Goal: Task Accomplishment & Management: Use online tool/utility

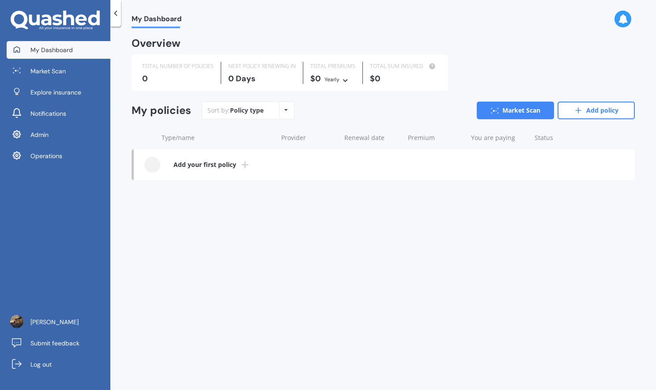
click at [80, 171] on div "My Dashboard Market Scan Explore insurance Notifications Admin Operations [PERS…" at bounding box center [55, 215] width 110 height 349
click at [82, 153] on link "Operations" at bounding box center [59, 156] width 104 height 18
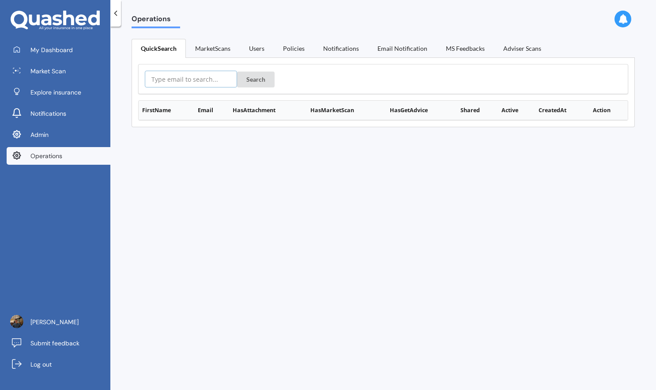
click at [204, 80] on input "text" at bounding box center [191, 79] width 92 height 17
paste input "https://app.quashed.co.nz/operations/user/user:email%7C68ca69d7e7d9dca35abd2df8…"
type input "https://app.quashed.co.nz/operations/user/user:email%7C68ca69d7e7d9dca35abd2df8…"
click at [258, 69] on div "https://app.quashed.co.nz/operations/user/user:email%7C68ca69d7e7d9dca35abd2df8…" at bounding box center [383, 79] width 490 height 30
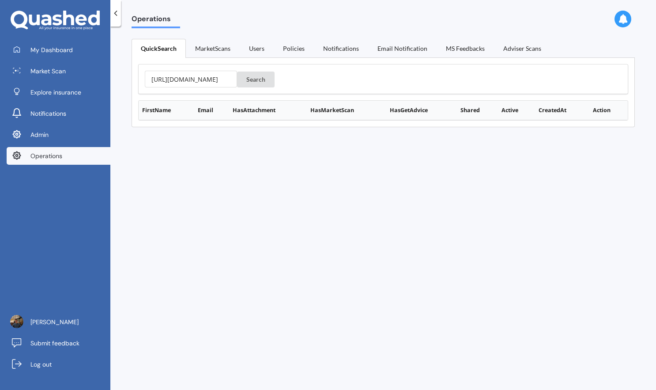
scroll to position [0, 0]
click at [252, 81] on button "Search" at bounding box center [256, 80] width 38 height 16
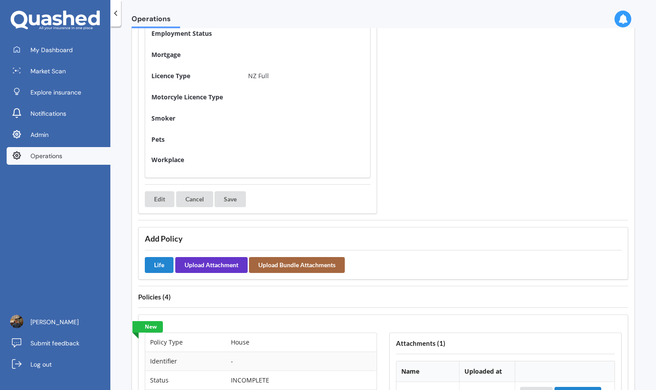
scroll to position [610, 0]
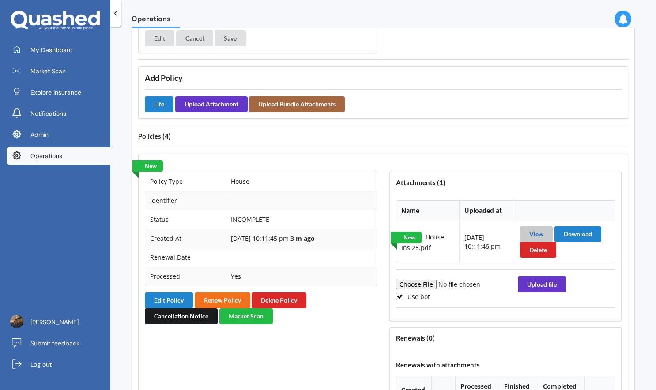
click at [534, 231] on link "View" at bounding box center [537, 234] width 14 height 8
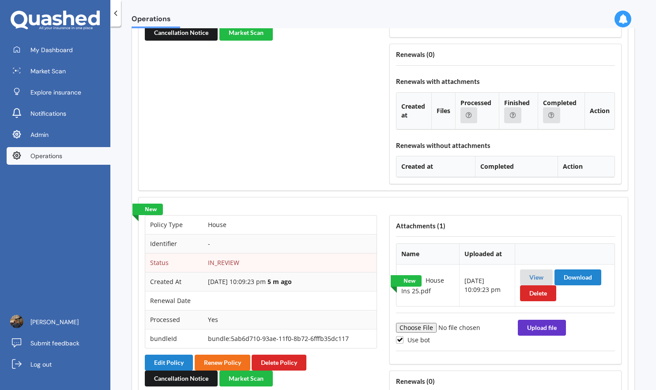
scroll to position [987, 0]
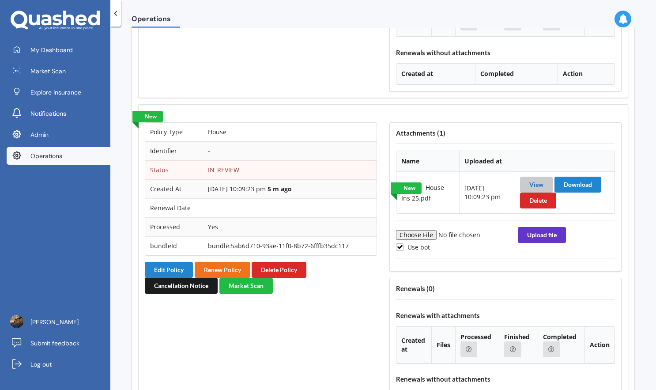
click at [533, 181] on link "View" at bounding box center [537, 185] width 14 height 8
click at [177, 269] on button "Edit Policy" at bounding box center [169, 270] width 48 height 16
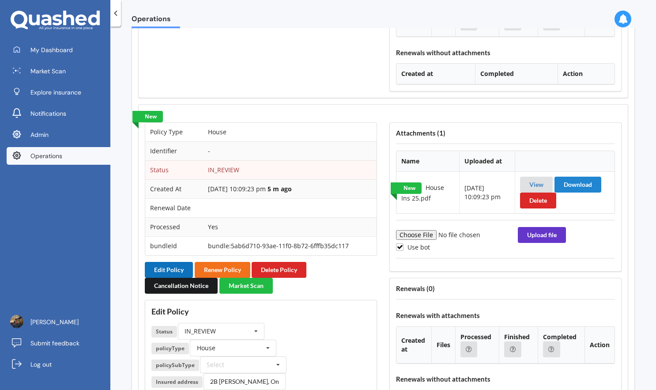
scroll to position [1182, 0]
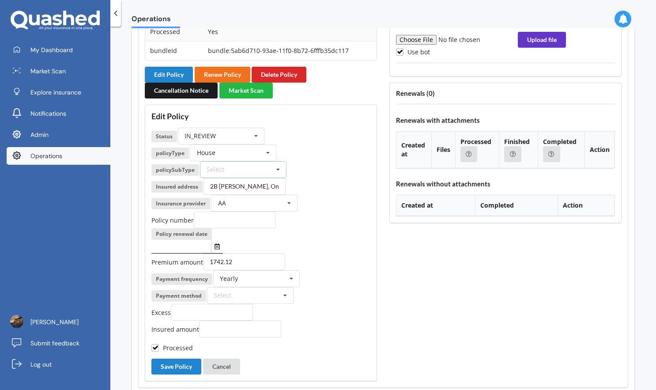
click at [256, 167] on div "Select Home Insurance Policy" at bounding box center [243, 169] width 87 height 17
click at [254, 184] on span "Home Insurance Policy" at bounding box center [241, 186] width 67 height 8
click at [197, 245] on input "text" at bounding box center [181, 246] width 60 height 13
type input "04/06/2026"
click at [365, 291] on div "Payment method Select Direct debit - bank account Direct debit - credit/debit c…" at bounding box center [260, 295] width 219 height 17
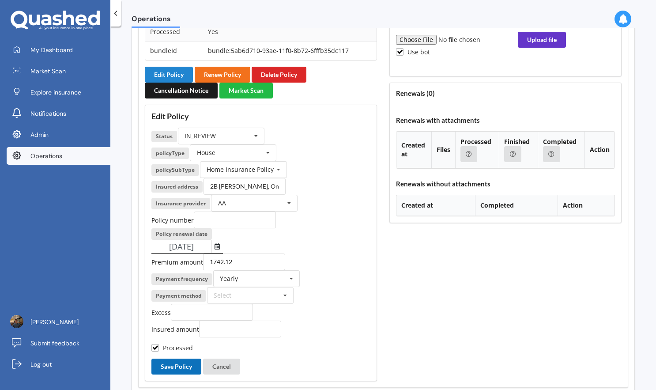
click at [181, 361] on button "Save Policy" at bounding box center [176, 367] width 50 height 16
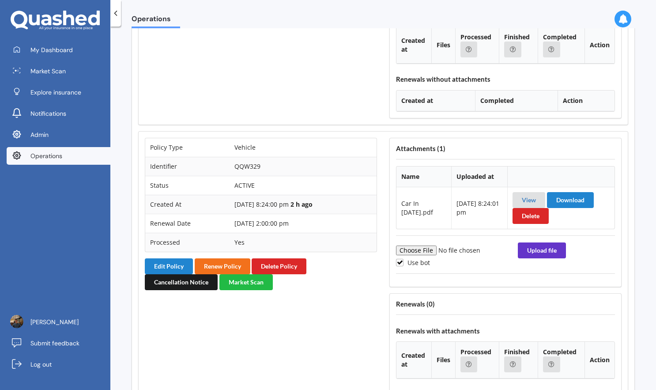
scroll to position [2119, 0]
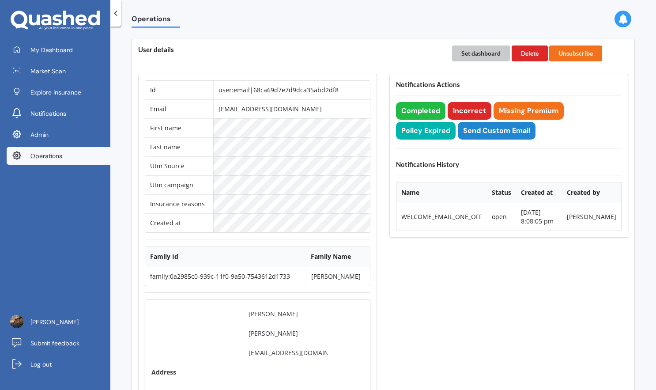
click at [487, 52] on button "Set dashboard" at bounding box center [481, 53] width 58 height 16
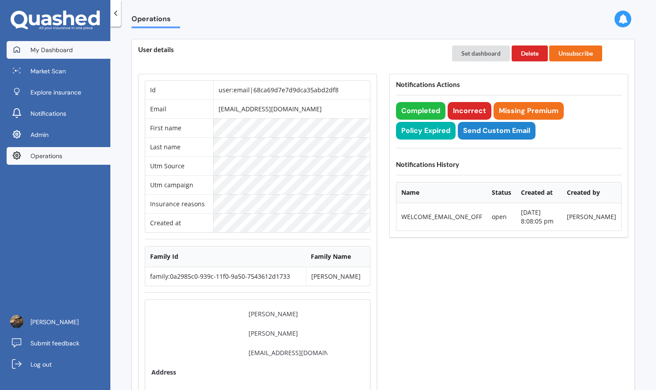
click at [88, 57] on link "My Dashboard" at bounding box center [59, 50] width 104 height 18
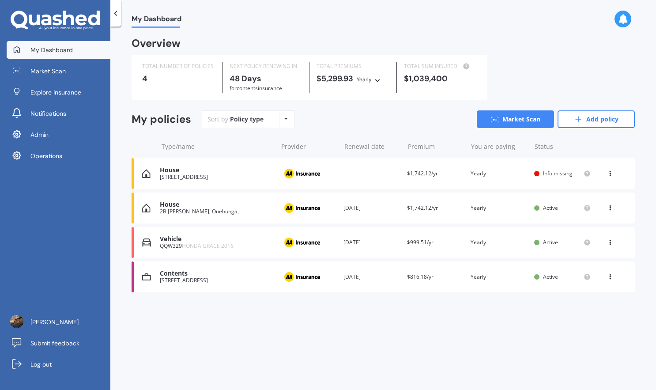
click at [364, 179] on div "House 2B Rongo Road, Onehunga, Auckland 1023 Provider Renewal date Premium $1,7…" at bounding box center [383, 173] width 503 height 31
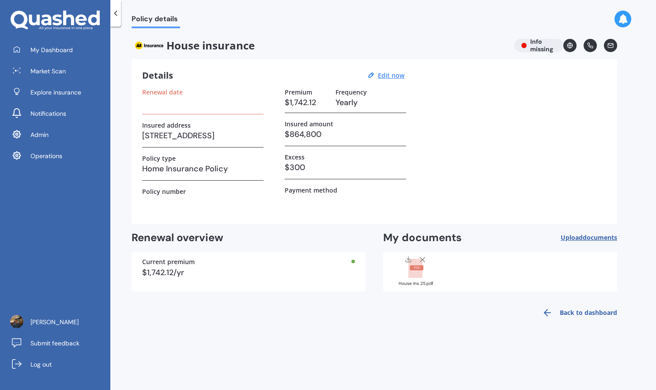
click at [409, 275] on icon at bounding box center [416, 268] width 15 height 19
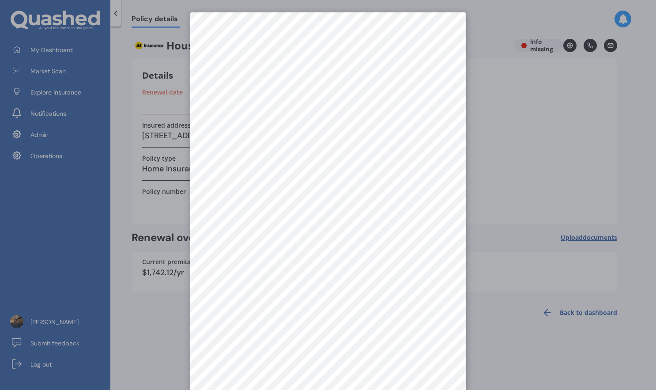
click at [522, 141] on div at bounding box center [328, 195] width 656 height 390
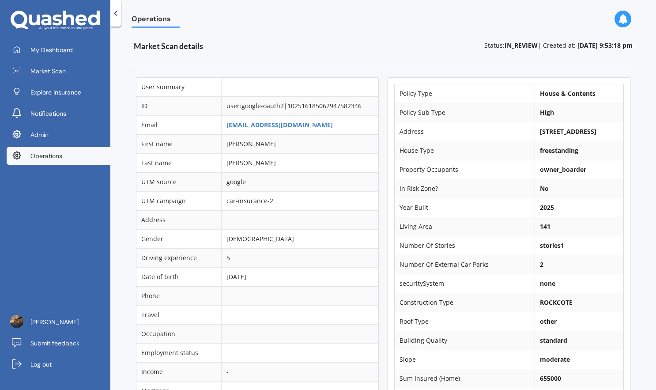
drag, startPoint x: 532, startPoint y: 132, endPoint x: 580, endPoint y: 141, distance: 48.6
click at [580, 141] on td "[STREET_ADDRESS]" at bounding box center [579, 131] width 89 height 19
copy b "[STREET_ADDRESS]"
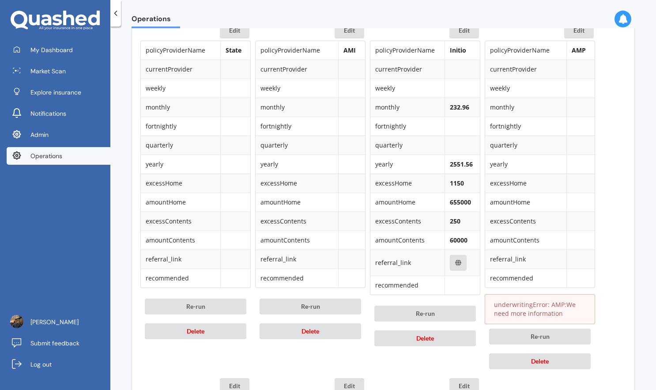
scroll to position [439, 0]
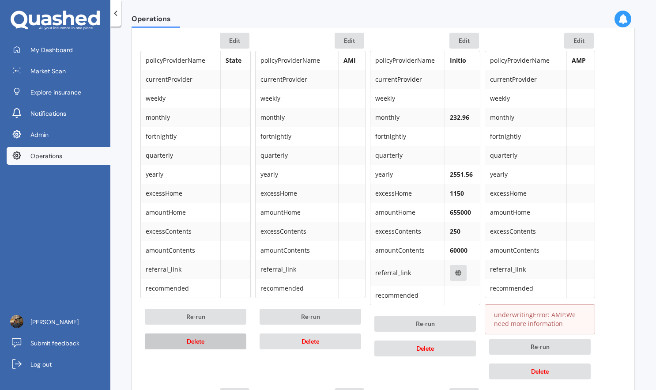
click at [236, 342] on button "Delete" at bounding box center [196, 341] width 102 height 16
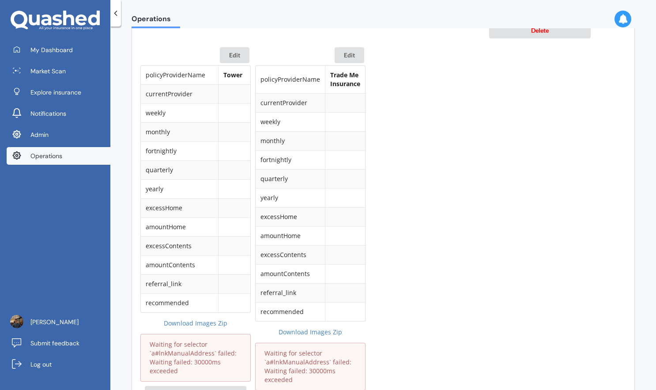
scroll to position [1135, 0]
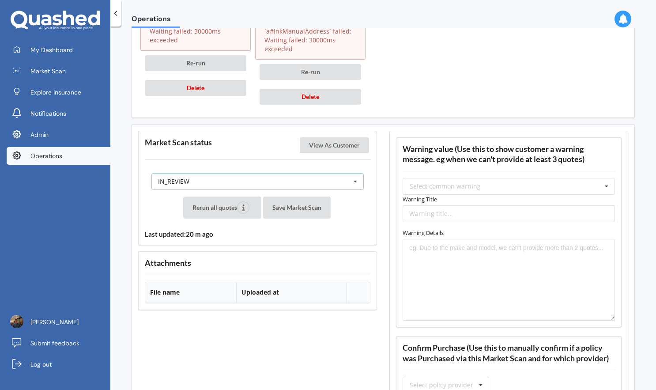
click at [356, 185] on icon at bounding box center [355, 182] width 13 height 16
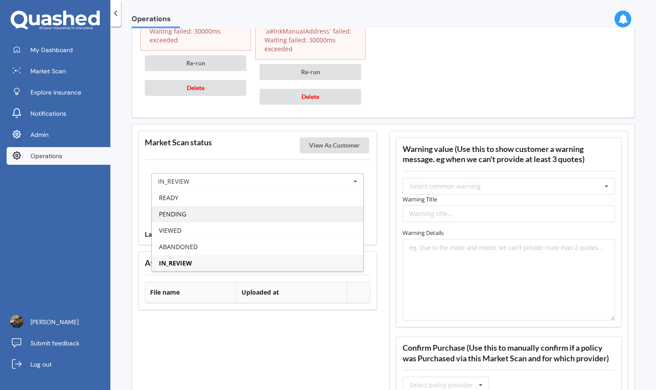
click at [325, 213] on div "PENDING" at bounding box center [258, 214] width 212 height 16
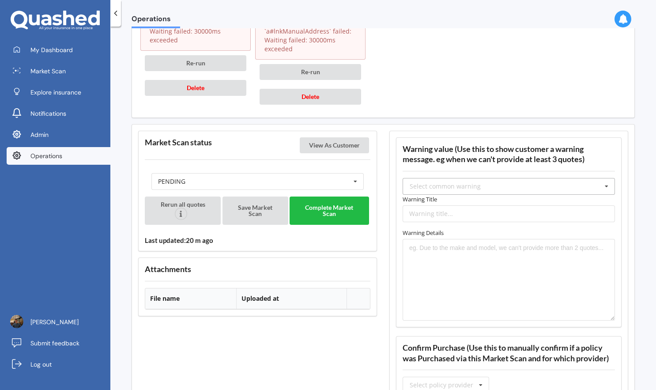
click at [448, 186] on div "Select common warning" at bounding box center [445, 186] width 71 height 6
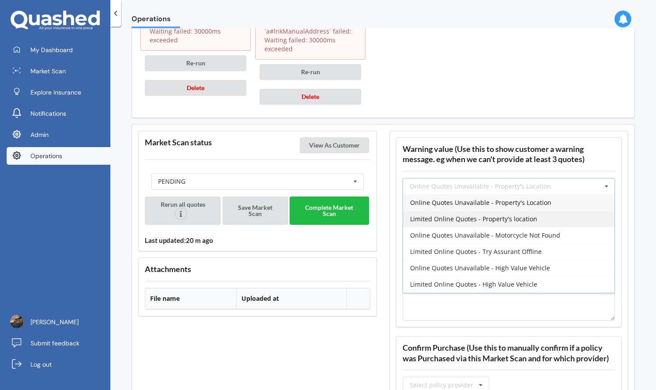
click at [484, 219] on span "Limited Online Quotes - Property's location" at bounding box center [473, 219] width 127 height 8
type input "Limited Online Quotes - Property's location"
type textarea "One or more insurers were unable to provide an online quote at the time of the …"
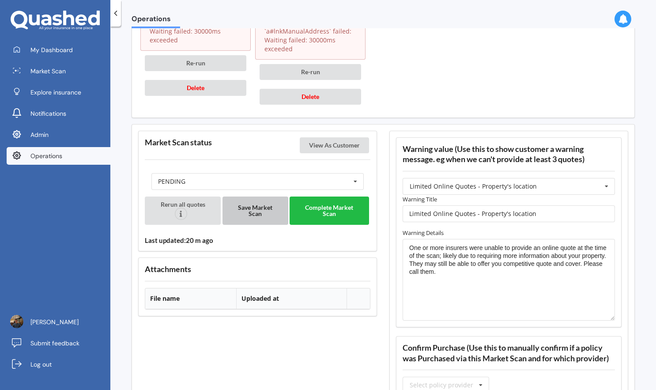
click at [247, 205] on button "Save Market Scan" at bounding box center [256, 211] width 66 height 28
click at [242, 212] on button "Save Market Scan" at bounding box center [256, 211] width 66 height 28
click at [331, 145] on button "View As Customer" at bounding box center [334, 145] width 69 height 16
click at [513, 214] on input "Limited Online Quotes - Property's location" at bounding box center [509, 213] width 212 height 17
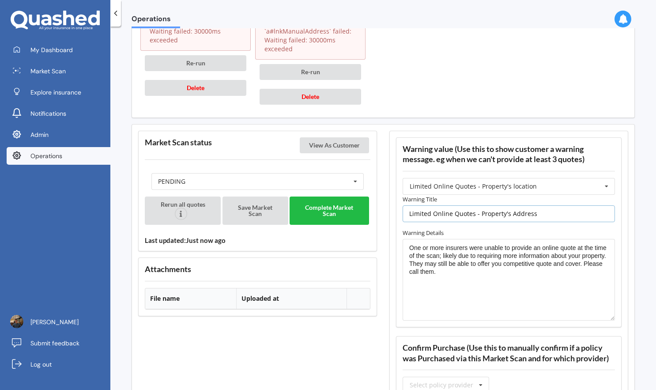
type input "Limited Online Quotes - Property's Address"
click at [515, 246] on textarea "One or more insurers were unable to provide an online quote at the time of the …" at bounding box center [509, 280] width 212 height 82
click at [497, 272] on textarea "One or more insurers were unable to provide an online quote at the time of the …" at bounding box center [509, 280] width 212 height 82
click at [261, 207] on button "Save Market Scan" at bounding box center [256, 211] width 66 height 28
click at [336, 208] on button "Complete Market Scan" at bounding box center [329, 211] width 79 height 28
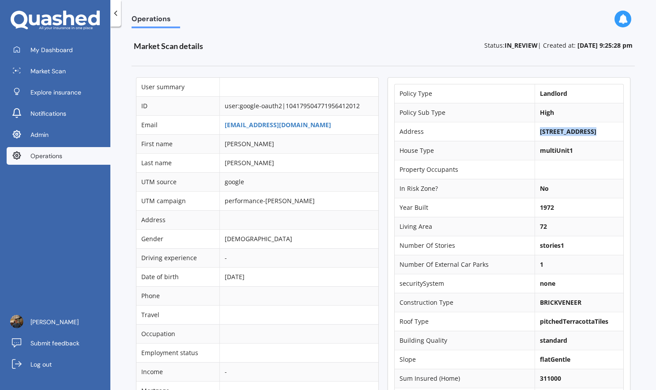
drag, startPoint x: 533, startPoint y: 132, endPoint x: 588, endPoint y: 131, distance: 55.2
click at [588, 131] on b "[STREET_ADDRESS]" at bounding box center [568, 131] width 57 height 8
copy b "[STREET_ADDRESS]"
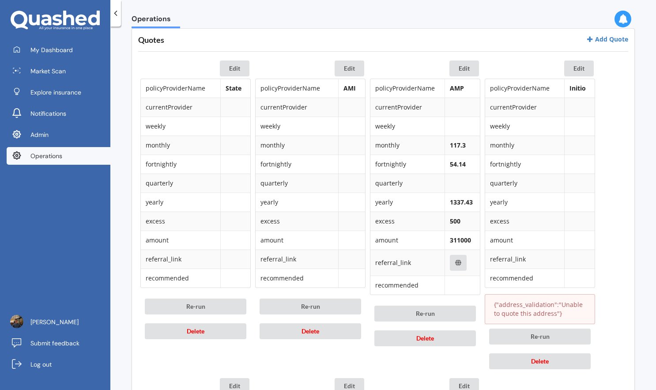
scroll to position [410, 0]
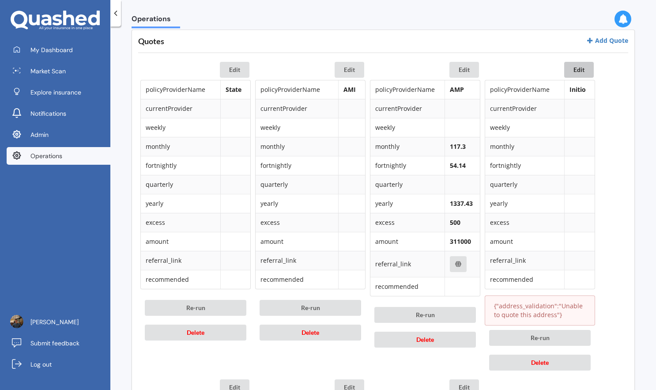
click at [583, 68] on button "Edit" at bounding box center [579, 70] width 30 height 16
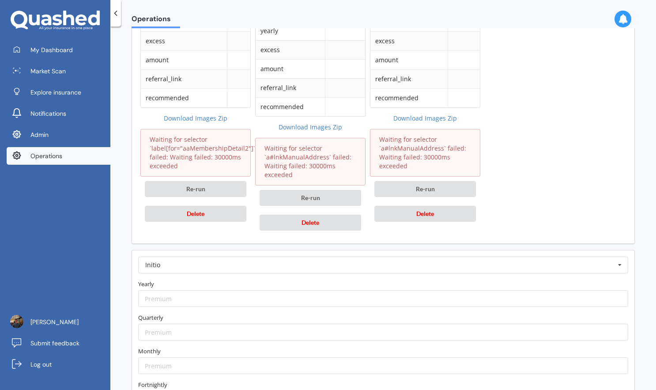
scroll to position [1082, 0]
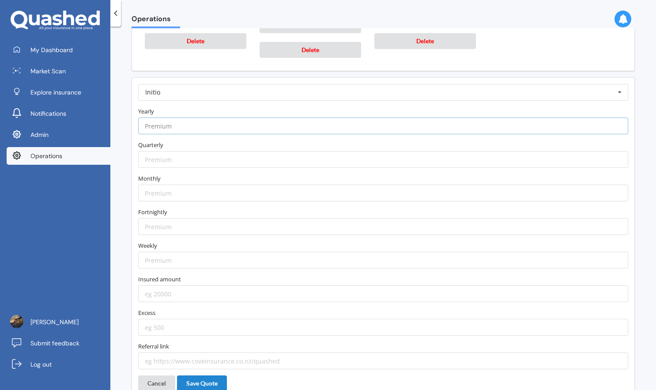
click at [203, 132] on input "number" at bounding box center [383, 125] width 490 height 17
paste input "1613.58"
type input "1613.58"
click at [204, 115] on label "Yearly" at bounding box center [383, 111] width 490 height 9
click at [170, 191] on input "number" at bounding box center [383, 193] width 490 height 17
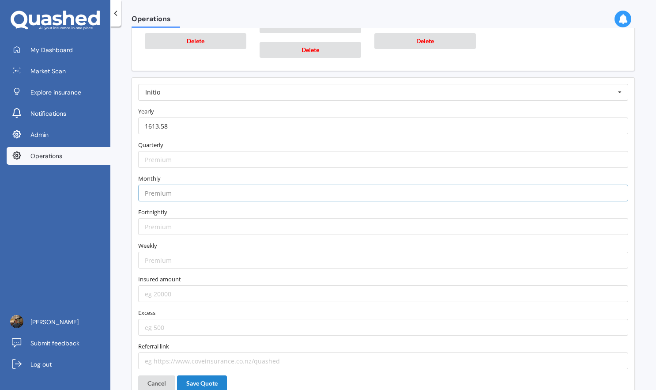
paste input "147.71"
type input "147.71"
click at [160, 295] on input "number" at bounding box center [383, 293] width 490 height 17
type input "310000"
type input "650"
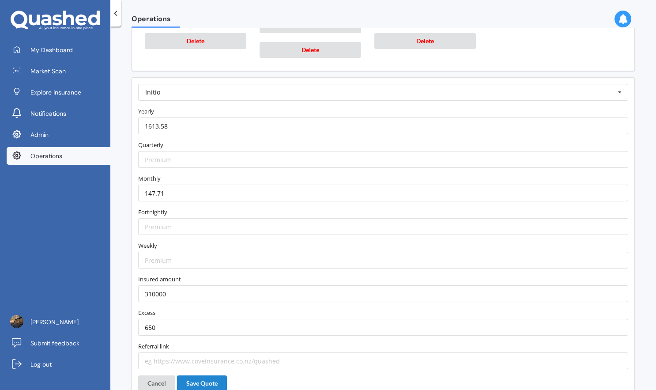
click at [173, 345] on label "Referral link" at bounding box center [383, 346] width 490 height 9
click at [196, 378] on button "Save Quote" at bounding box center [202, 383] width 50 height 16
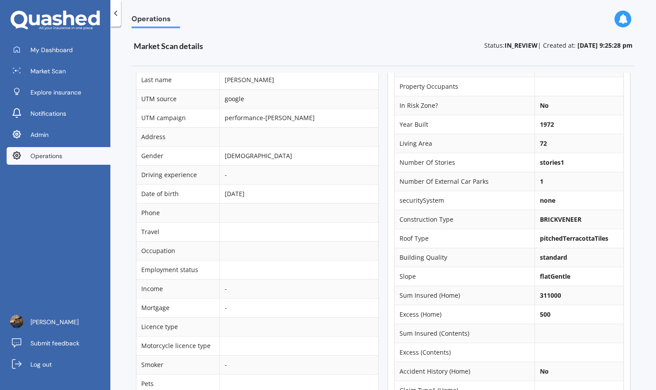
scroll to position [0, 0]
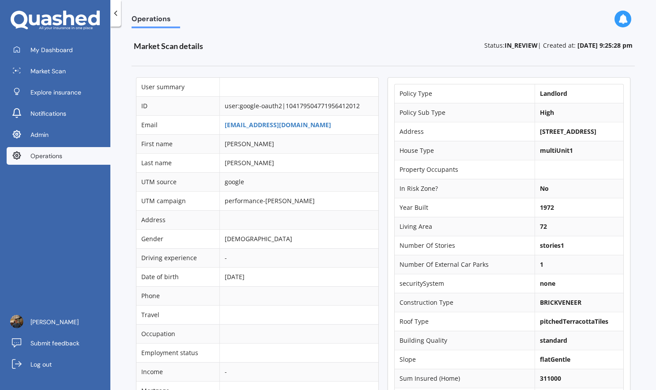
drag, startPoint x: 532, startPoint y: 130, endPoint x: 598, endPoint y: 135, distance: 65.6
click at [598, 135] on td "2/98 Namata Road, Onehunga, Auckland 1061" at bounding box center [579, 131] width 89 height 19
copy b "2/98 Namata Road,"
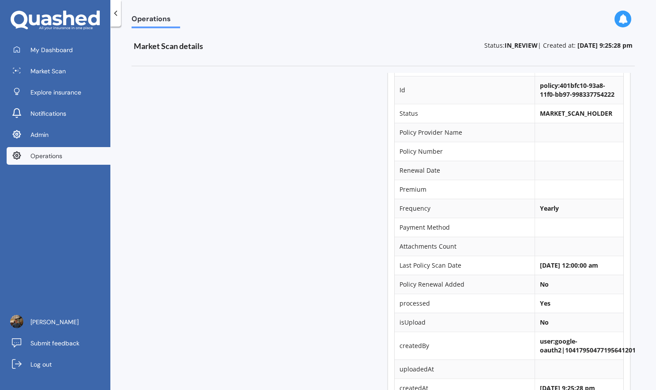
scroll to position [597, 0]
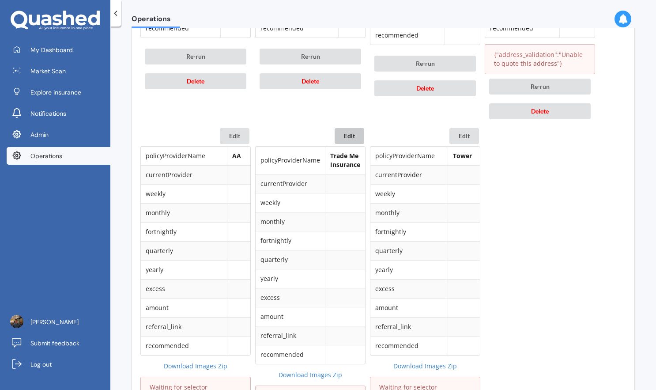
click at [350, 140] on button "Edit" at bounding box center [350, 136] width 30 height 16
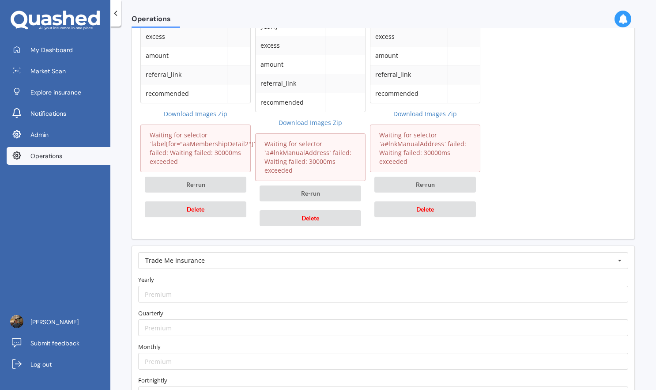
scroll to position [967, 0]
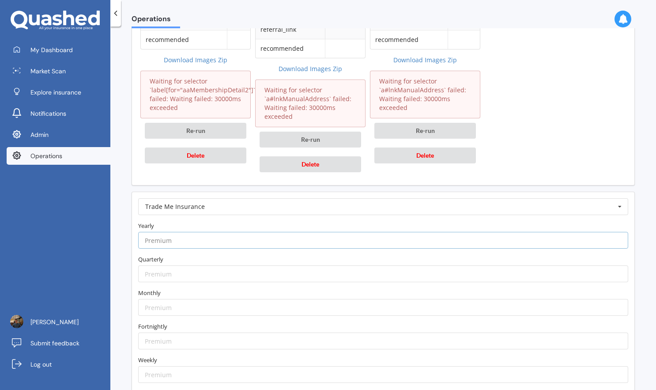
click at [214, 243] on input "number" at bounding box center [383, 240] width 490 height 17
paste input "1529.35"
type input "1529.35"
click at [219, 226] on label "Yearly" at bounding box center [383, 225] width 490 height 9
click at [162, 303] on input "number" at bounding box center [383, 307] width 490 height 17
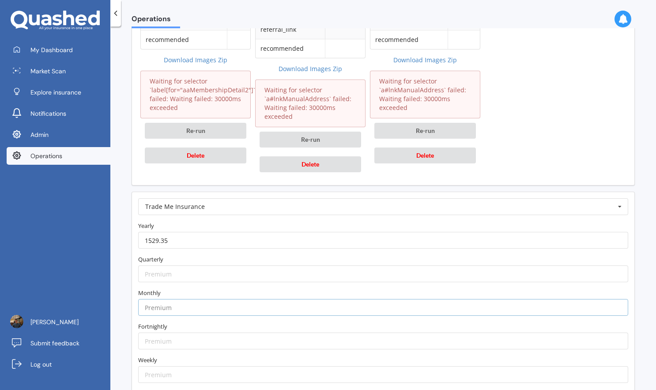
paste input "133.69"
type input "133.69"
click at [169, 291] on label "Monthly" at bounding box center [383, 292] width 490 height 9
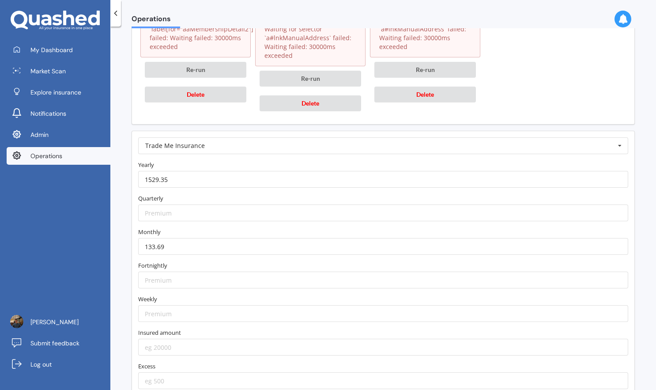
scroll to position [1112, 0]
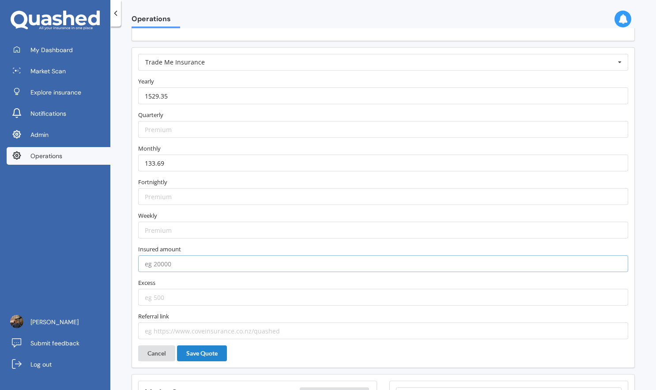
click at [172, 259] on input "number" at bounding box center [383, 263] width 490 height 17
type input "311000"
type input "500"
click at [202, 350] on button "Save Quote" at bounding box center [202, 353] width 50 height 16
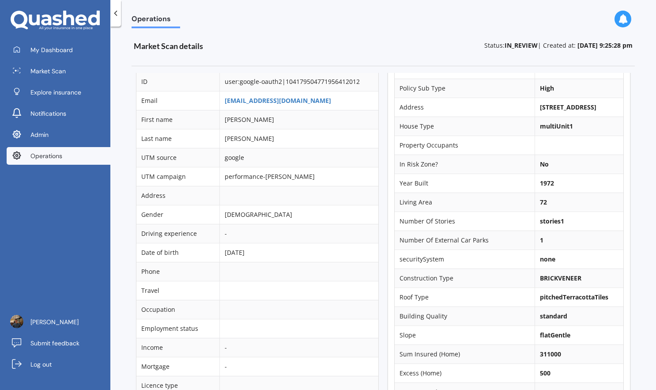
scroll to position [0, 0]
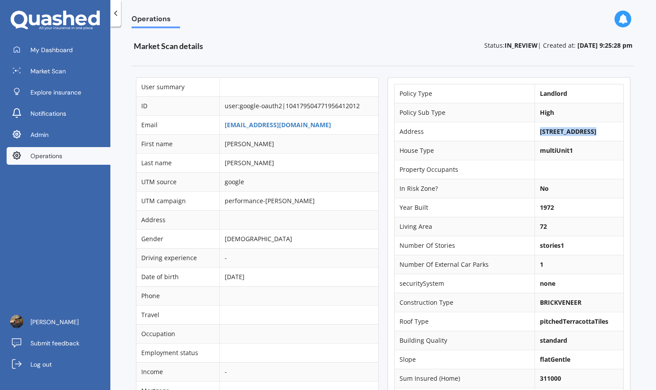
drag, startPoint x: 532, startPoint y: 130, endPoint x: 589, endPoint y: 131, distance: 56.5
click at [589, 131] on b "2/98 Namata Road, Onehunga, Auckland 1061" at bounding box center [568, 131] width 57 height 8
copy b "2/98 Namata Road"
click at [540, 129] on b "2/98 Namata Road, Onehunga, Auckland 1061" at bounding box center [568, 131] width 57 height 8
drag, startPoint x: 532, startPoint y: 130, endPoint x: 590, endPoint y: 130, distance: 57.9
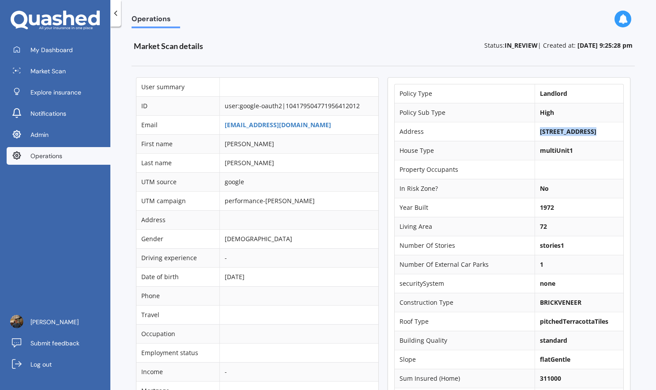
click at [590, 130] on b "2/98 Namata Road, Onehunga, Auckland 1061" at bounding box center [568, 131] width 57 height 8
copy b "2/98 Namata Road"
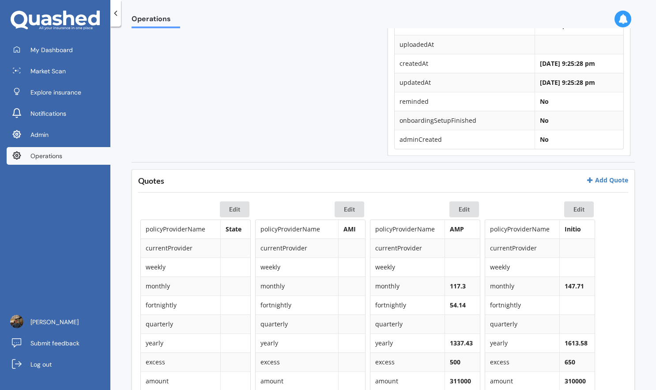
scroll to position [325, 0]
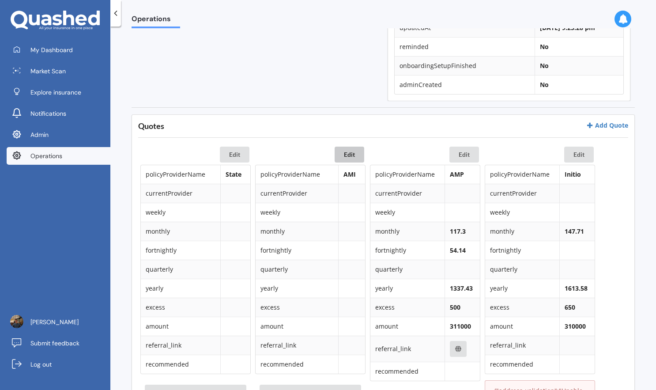
click at [352, 156] on button "Edit" at bounding box center [350, 155] width 30 height 16
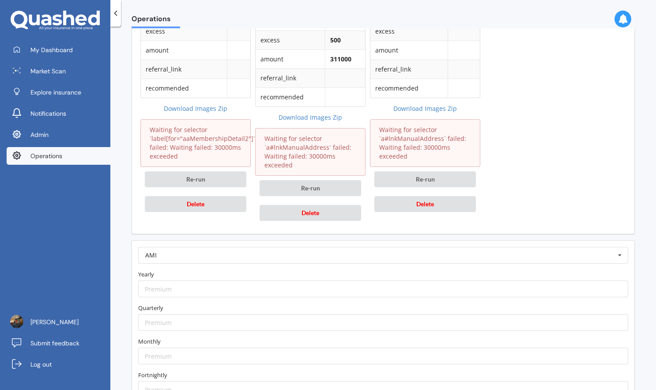
scroll to position [1052, 0]
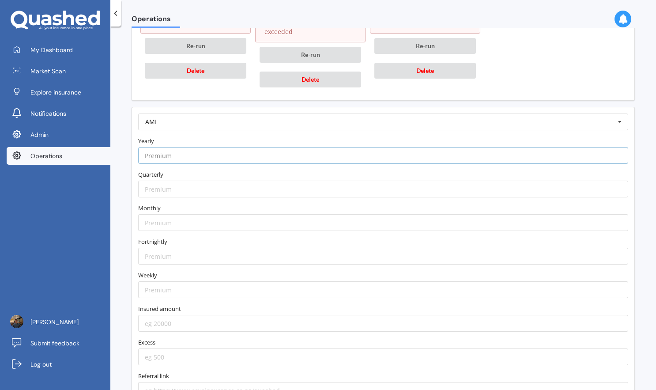
click at [212, 150] on input "number" at bounding box center [383, 155] width 490 height 17
paste input "1439.75"
type input "1439.75"
click at [212, 142] on label "Yearly" at bounding box center [383, 140] width 490 height 9
click at [181, 219] on input "number" at bounding box center [383, 222] width 490 height 17
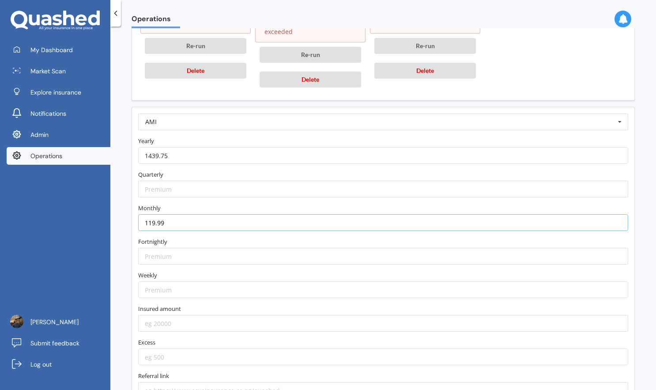
type input "119.99"
type input "311000"
type input "500"
click at [162, 301] on form "AMI AA AIA AMI AMP ANZ ASB Accuro Aioi Nissay Dowa Allianz Partners Ando Astero…" at bounding box center [383, 256] width 490 height 285
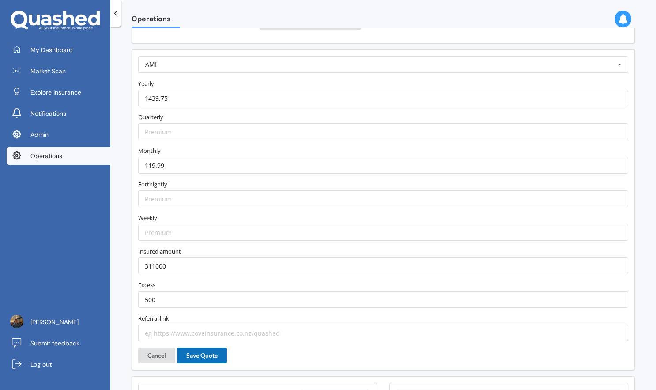
click at [197, 357] on button "Save Quote" at bounding box center [202, 356] width 50 height 16
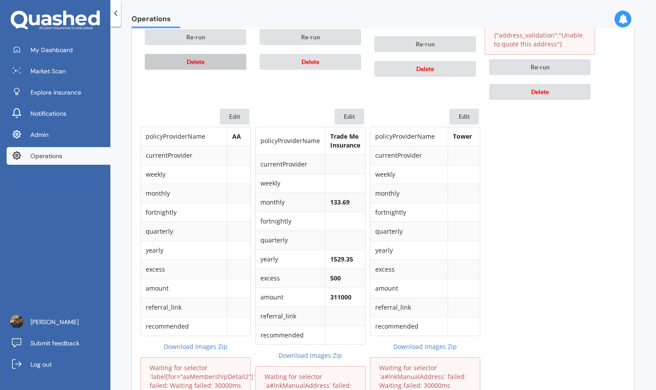
scroll to position [797, 0]
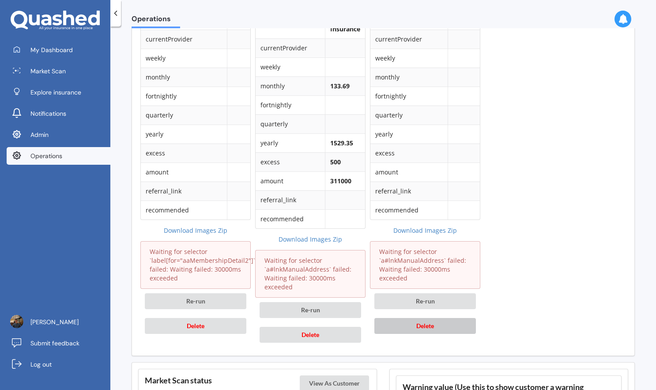
click at [431, 322] on span "Delete" at bounding box center [425, 326] width 18 height 8
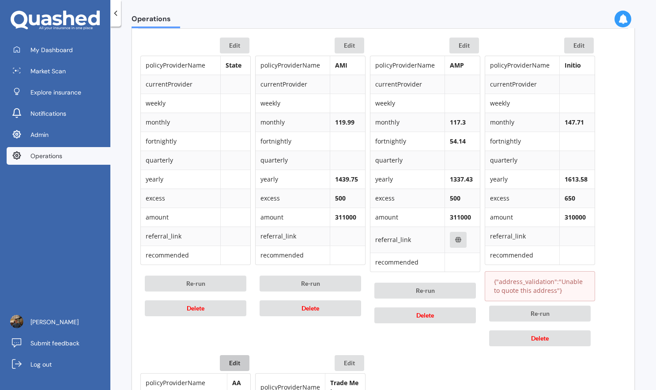
scroll to position [407, 0]
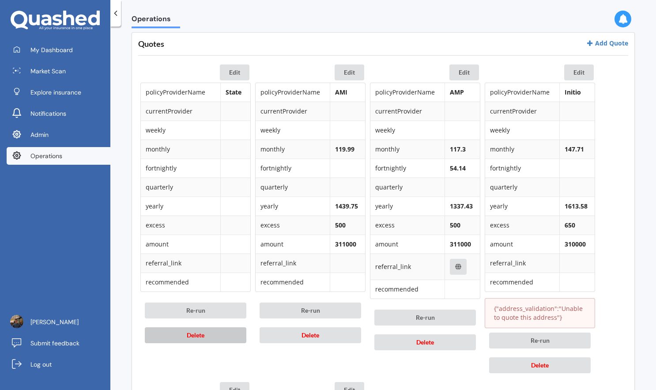
click at [220, 333] on button "Delete" at bounding box center [196, 335] width 102 height 16
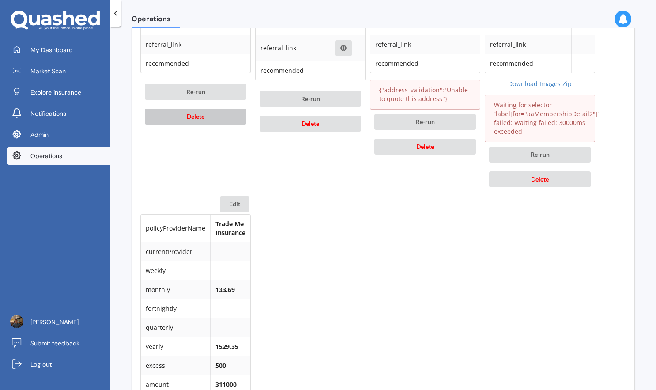
scroll to position [321, 0]
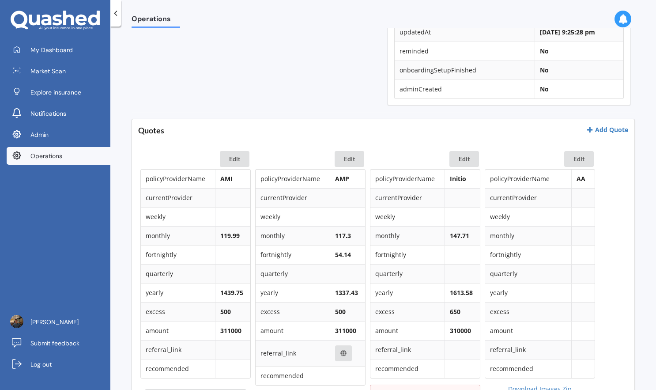
click at [579, 170] on td "AA" at bounding box center [582, 179] width 23 height 19
click at [579, 164] on button "Edit" at bounding box center [579, 159] width 30 height 16
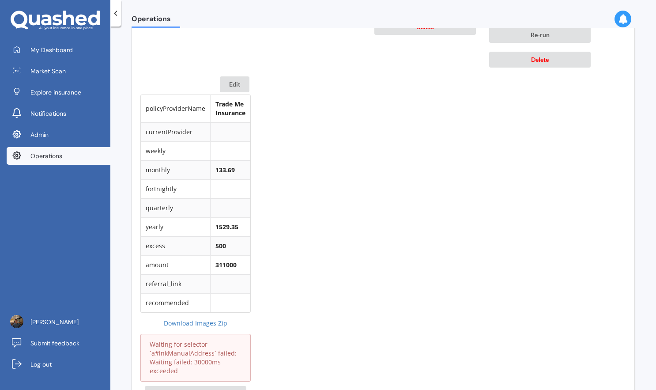
scroll to position [961, 0]
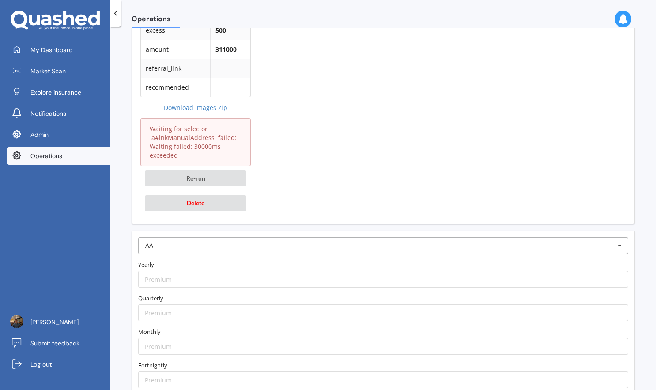
click at [168, 241] on input "text" at bounding box center [383, 246] width 489 height 16
type input "tower"
click at [173, 257] on div "Tower" at bounding box center [383, 262] width 489 height 16
type input "https://www.tower.co.nz/landlords-plus/?utm_source=quashed&utm_medium=affiliate…"
click at [169, 284] on input "number" at bounding box center [383, 279] width 490 height 17
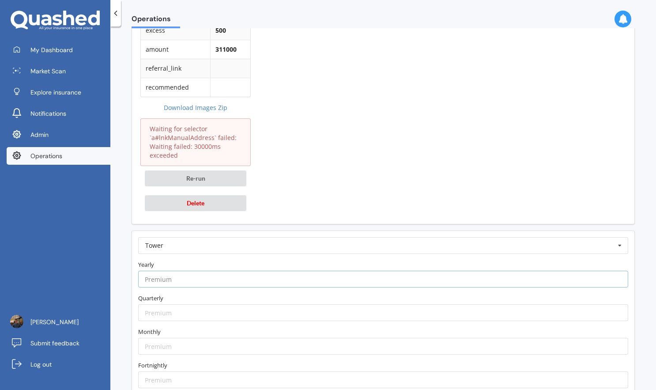
paste input "1378.17"
type input "1378.17"
click at [181, 265] on label "Yearly" at bounding box center [383, 264] width 490 height 9
click at [155, 340] on input "number" at bounding box center [383, 346] width 490 height 17
paste input "120.73"
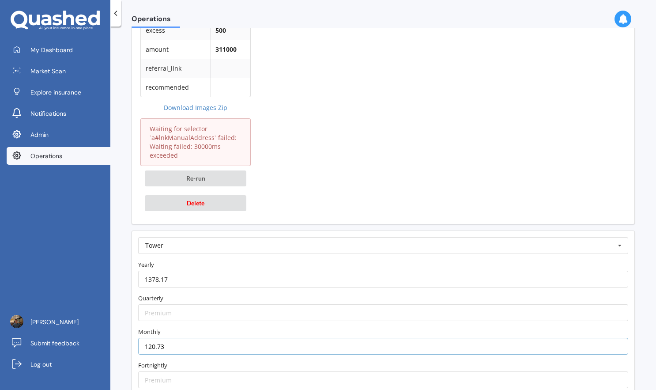
type input "120.73"
click at [164, 326] on form "Tower AA AIA AMI AMP ANZ ASB Accuro Aioi Nissay Dowa Allianz Partners Ando Aste…" at bounding box center [383, 379] width 490 height 285
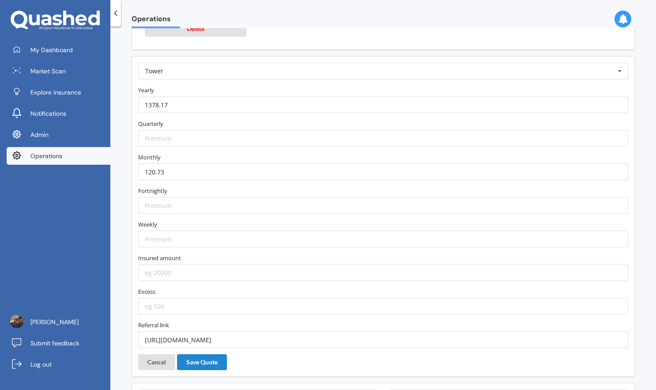
scroll to position [1176, 0]
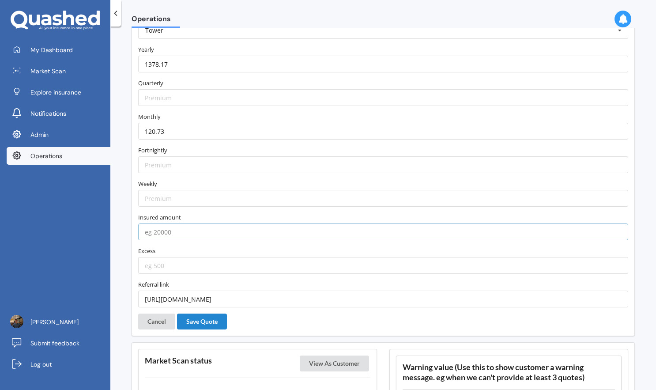
click at [196, 237] on input "number" at bounding box center [383, 231] width 490 height 17
type input "311000"
type input "500"
click at [206, 325] on button "Save Quote" at bounding box center [202, 322] width 50 height 16
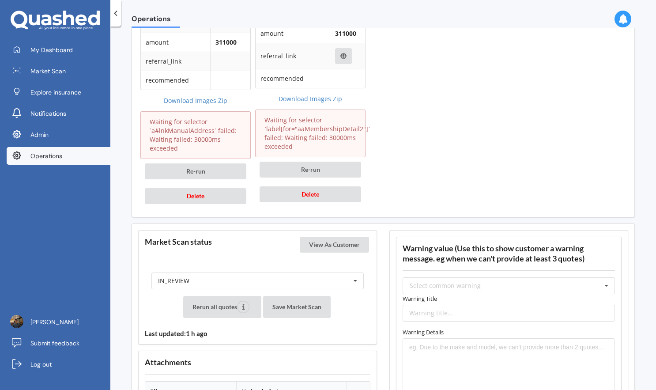
scroll to position [1117, 0]
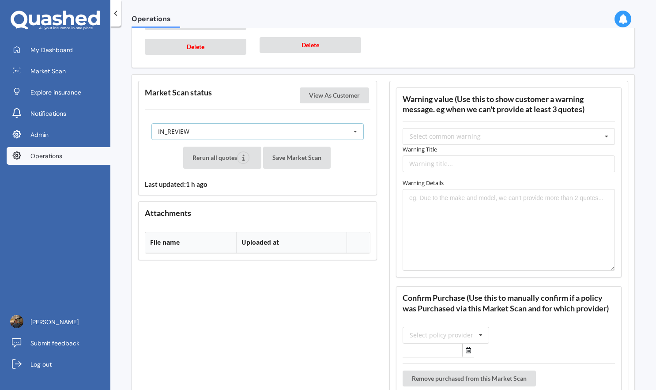
click at [286, 138] on div "IN_REVIEW READY PENDING VIEWED ABANDONED IN_REVIEW" at bounding box center [257, 131] width 212 height 17
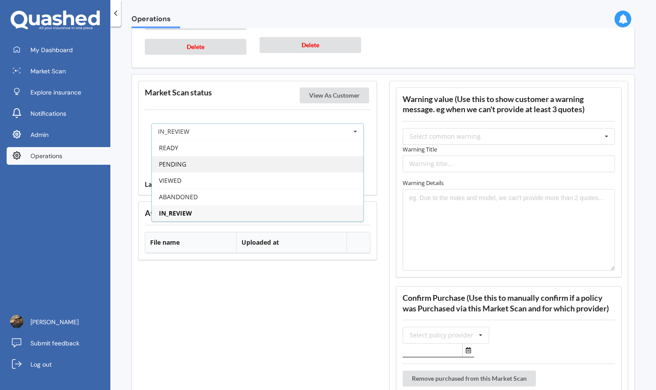
click at [255, 164] on div "PENDING" at bounding box center [258, 164] width 212 height 16
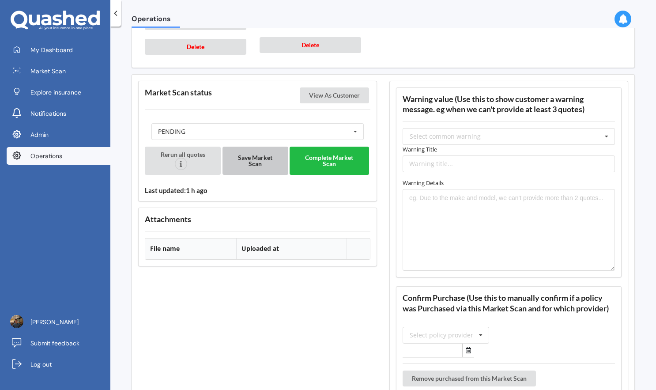
click at [266, 163] on button "Save Market Scan" at bounding box center [256, 161] width 66 height 28
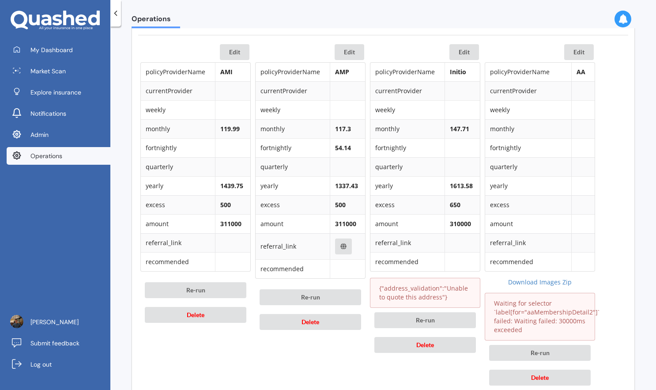
scroll to position [520, 0]
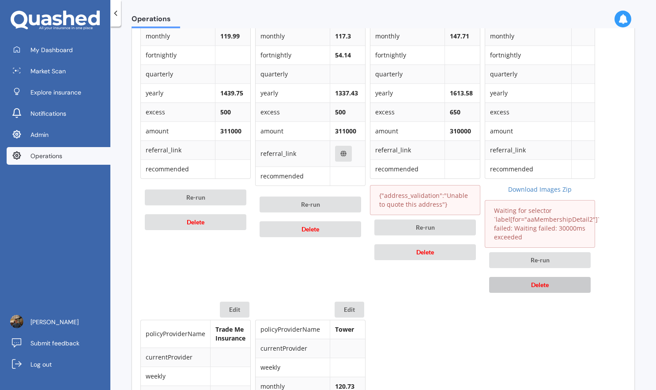
click at [553, 284] on button "Delete" at bounding box center [540, 285] width 102 height 16
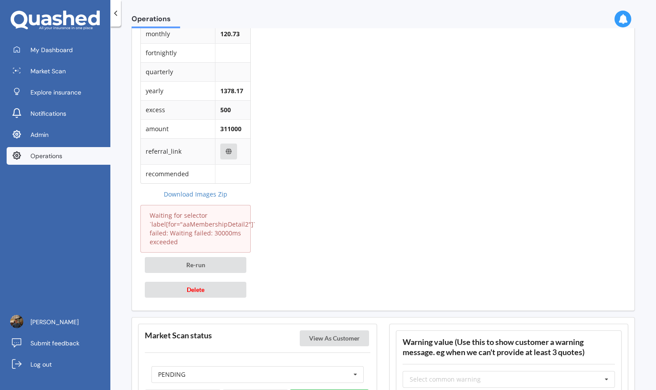
scroll to position [1048, 0]
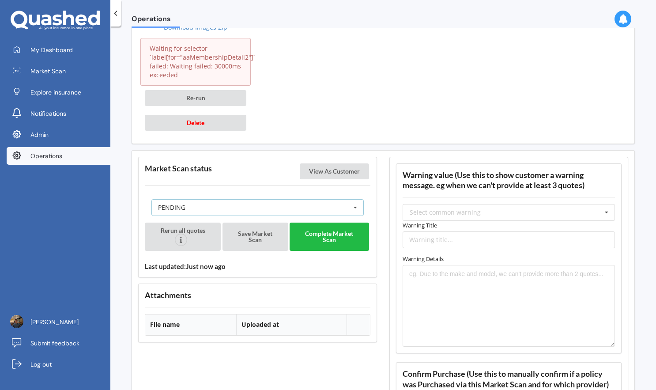
click at [277, 209] on div "PENDING READY PENDING VIEWED ABANDONED IN_REVIEW" at bounding box center [257, 207] width 212 height 17
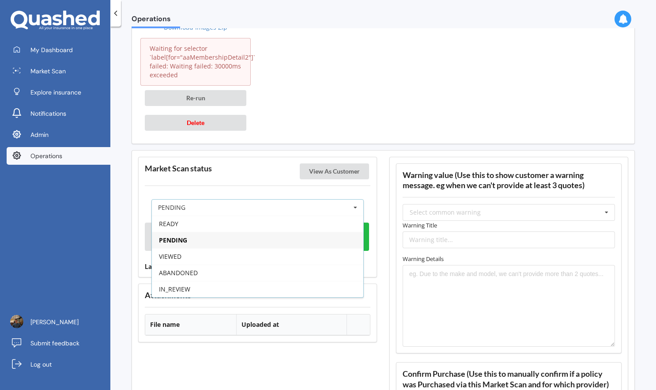
click at [246, 238] on div "PENDING" at bounding box center [258, 240] width 212 height 16
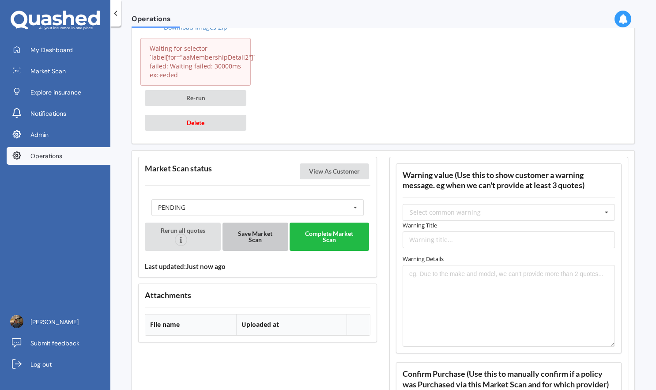
click at [260, 237] on button "Save Market Scan" at bounding box center [256, 237] width 66 height 28
click at [333, 170] on button "View As Customer" at bounding box center [334, 171] width 69 height 16
click at [257, 244] on button "Save Market Scan" at bounding box center [256, 237] width 66 height 28
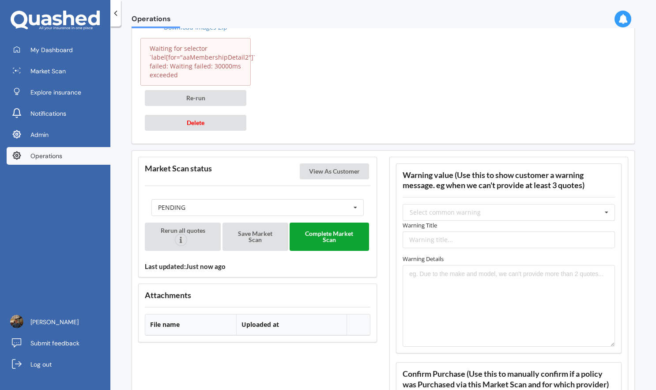
click at [332, 238] on button "Complete Market Scan" at bounding box center [329, 237] width 79 height 28
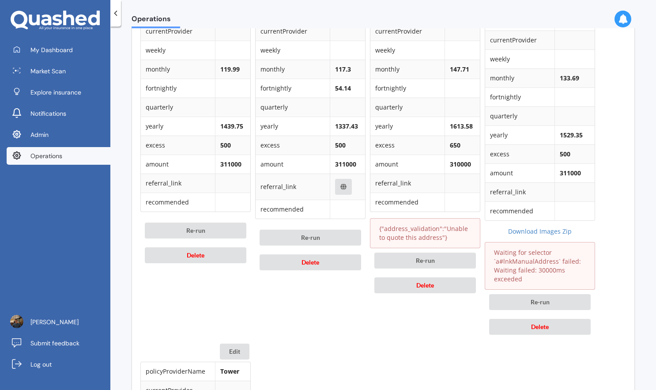
scroll to position [401, 0]
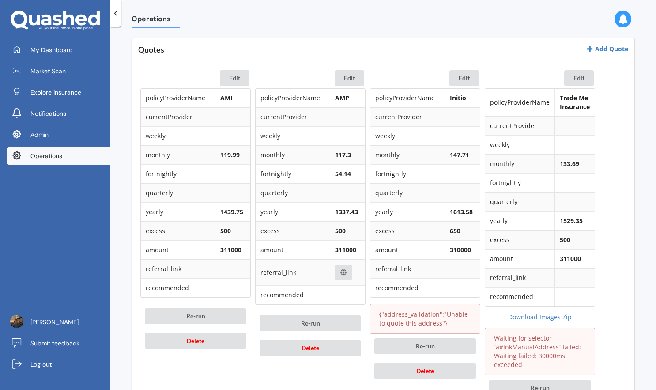
click at [83, 159] on link "Operations" at bounding box center [59, 156] width 104 height 18
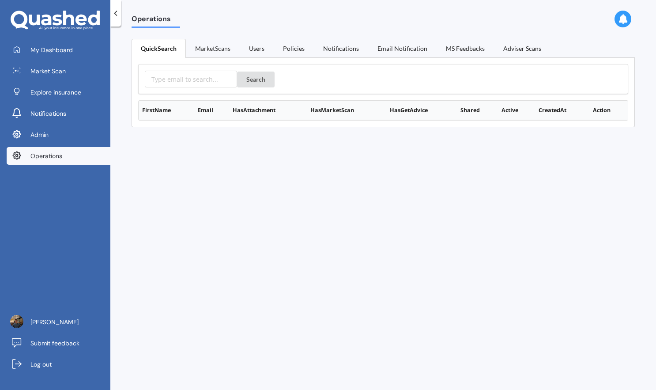
click at [223, 48] on link "MarketScans" at bounding box center [213, 48] width 54 height 19
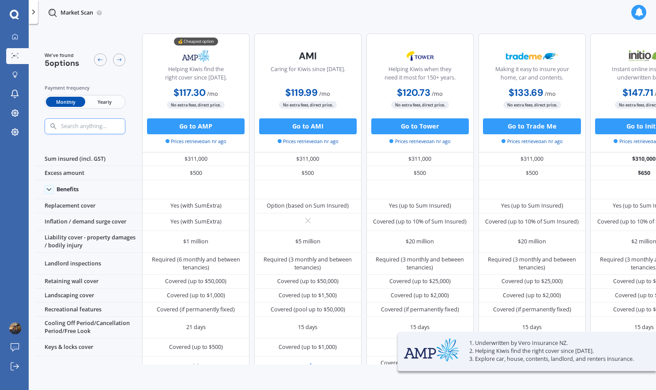
click at [114, 99] on span "Yearly" at bounding box center [104, 102] width 39 height 10
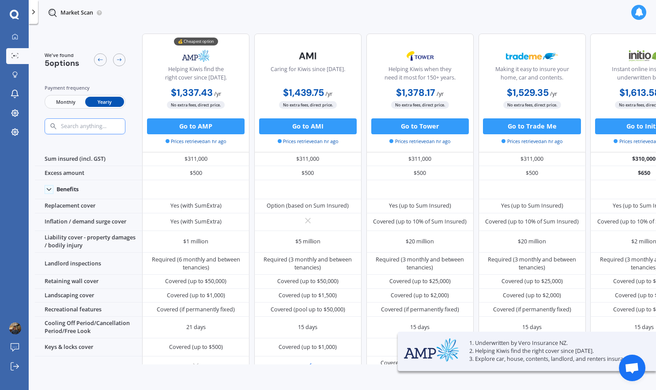
click at [64, 102] on span "Monthly" at bounding box center [65, 102] width 39 height 10
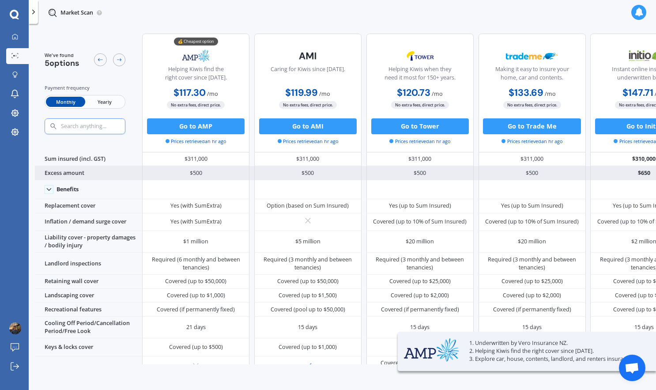
scroll to position [146, 0]
